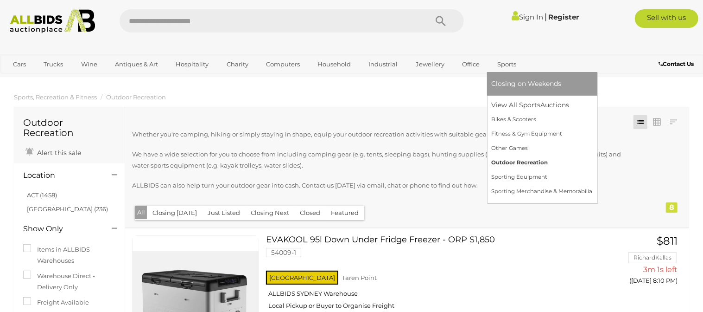
click at [517, 161] on link "Outdoor Recreation" at bounding box center [542, 162] width 101 height 14
click at [504, 101] on link "View All Sports Auctions" at bounding box center [542, 105] width 101 height 14
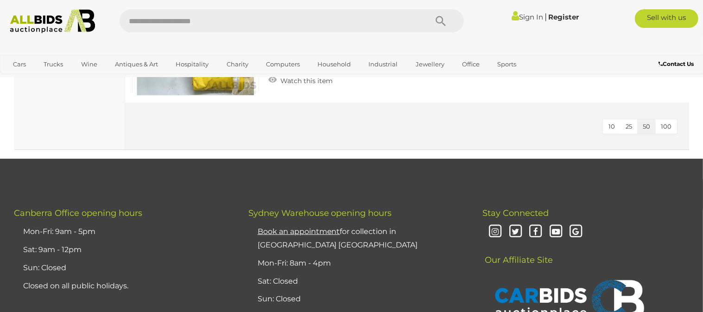
scroll to position [4422, 0]
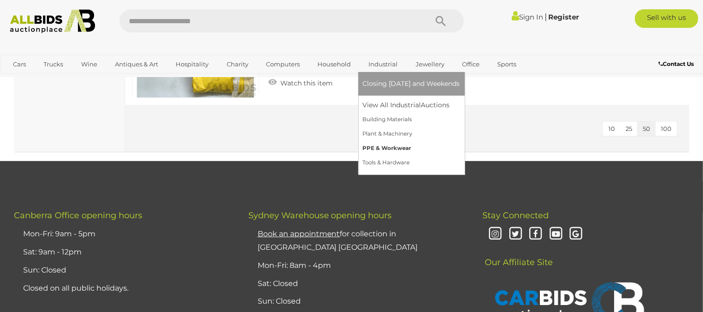
click at [387, 147] on link "PPE & Workwear" at bounding box center [411, 148] width 97 height 14
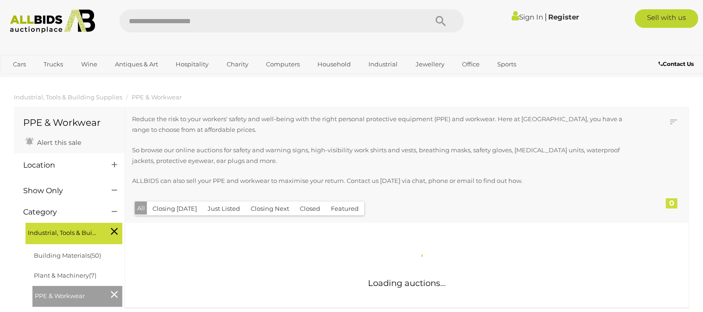
scroll to position [80, 0]
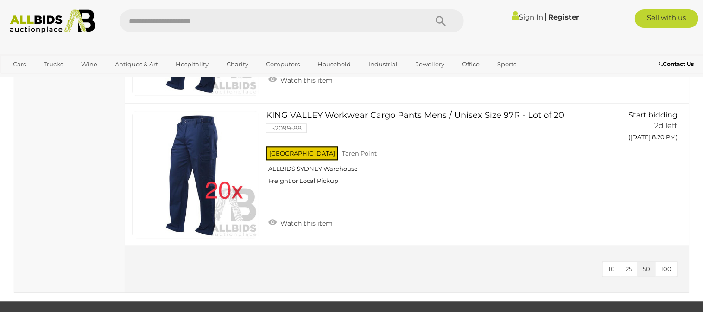
scroll to position [1274, 0]
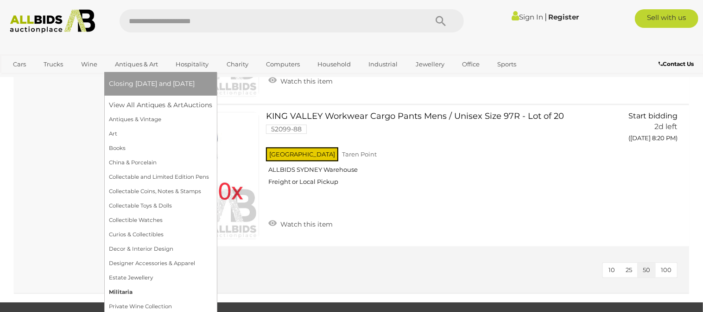
click at [122, 291] on link "Militaria" at bounding box center [160, 292] width 103 height 14
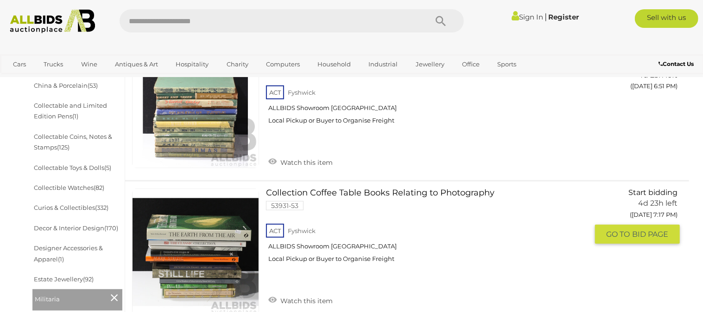
scroll to position [332, 0]
